Goal: Information Seeking & Learning: Check status

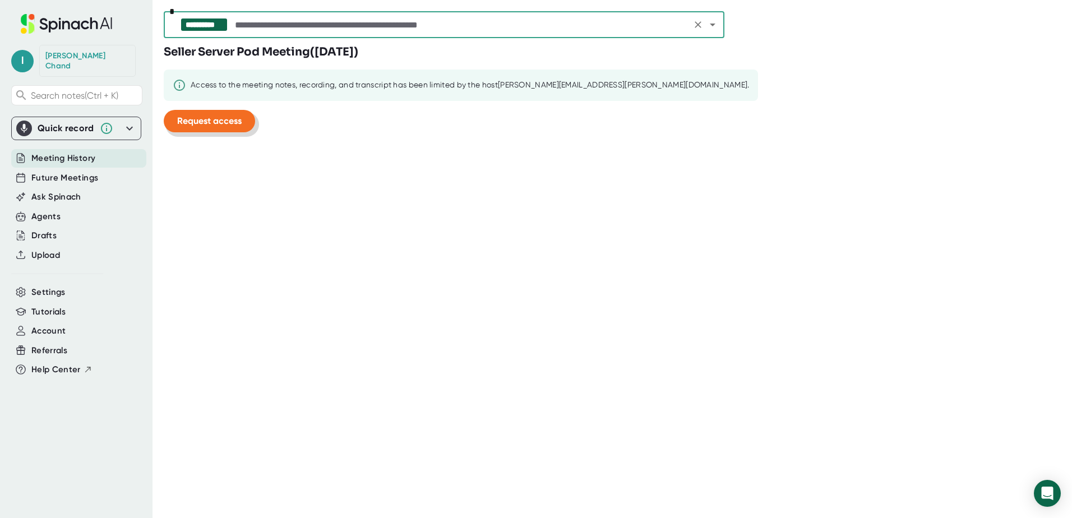
click at [230, 116] on span "Request access" at bounding box center [209, 121] width 64 height 11
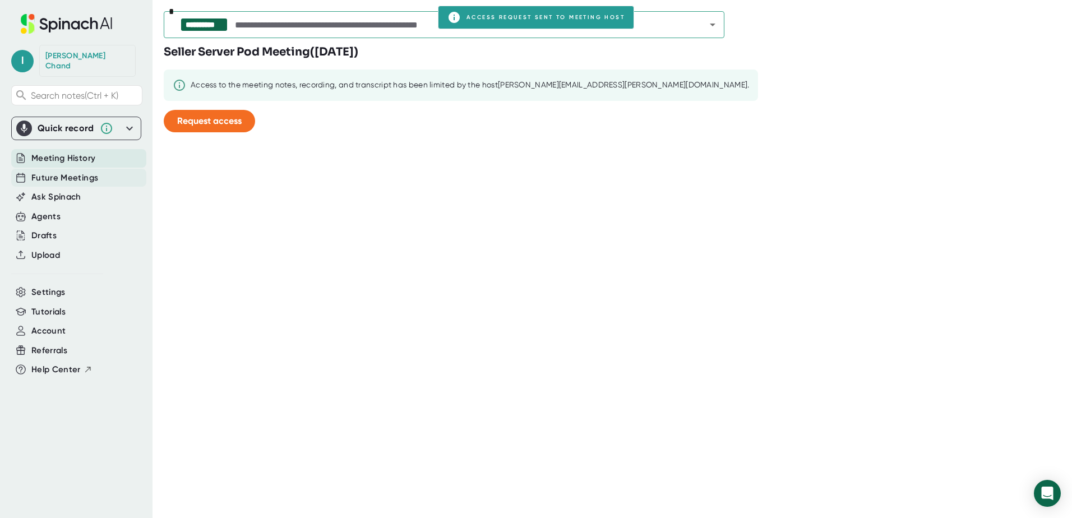
click at [63, 172] on span "Future Meetings" at bounding box center [64, 178] width 67 height 13
